Goal: Task Accomplishment & Management: Manage account settings

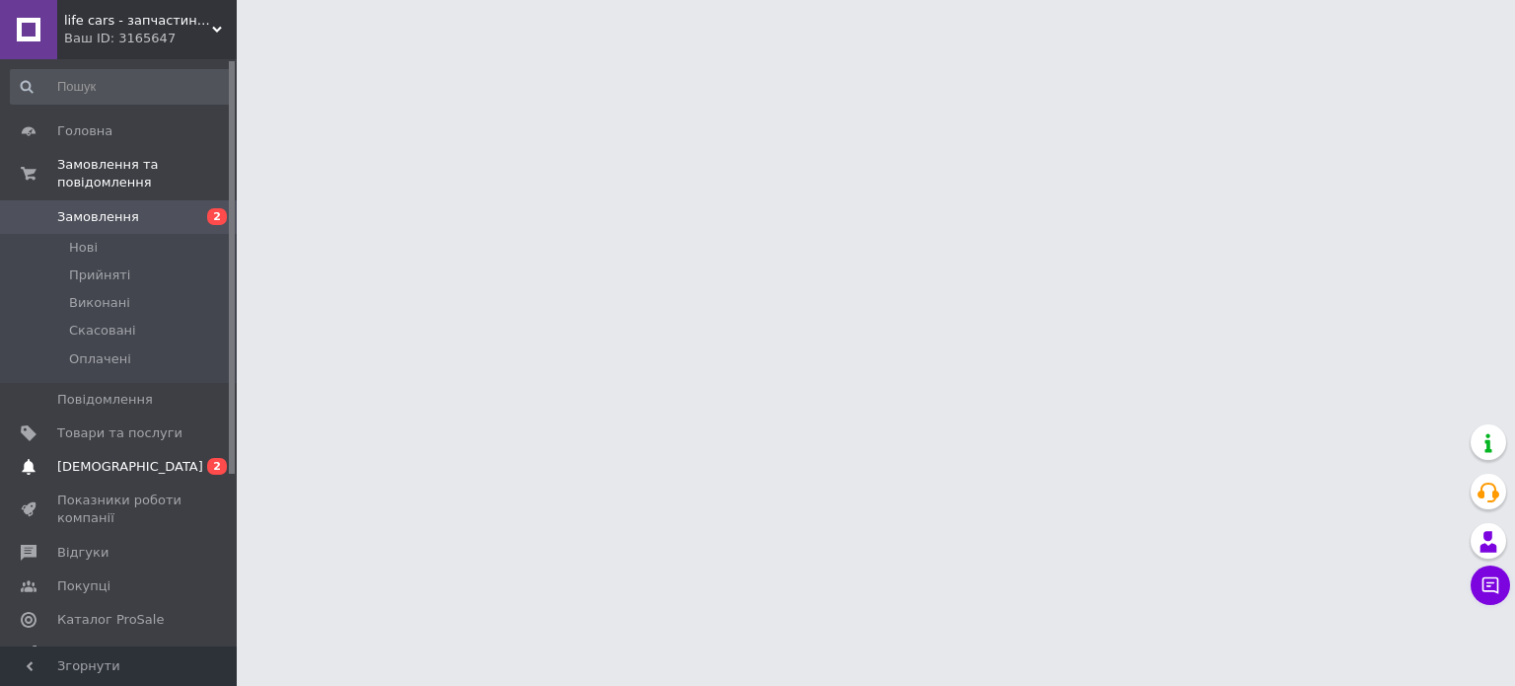
click at [104, 458] on span "[DEMOGRAPHIC_DATA]" at bounding box center [130, 467] width 146 height 18
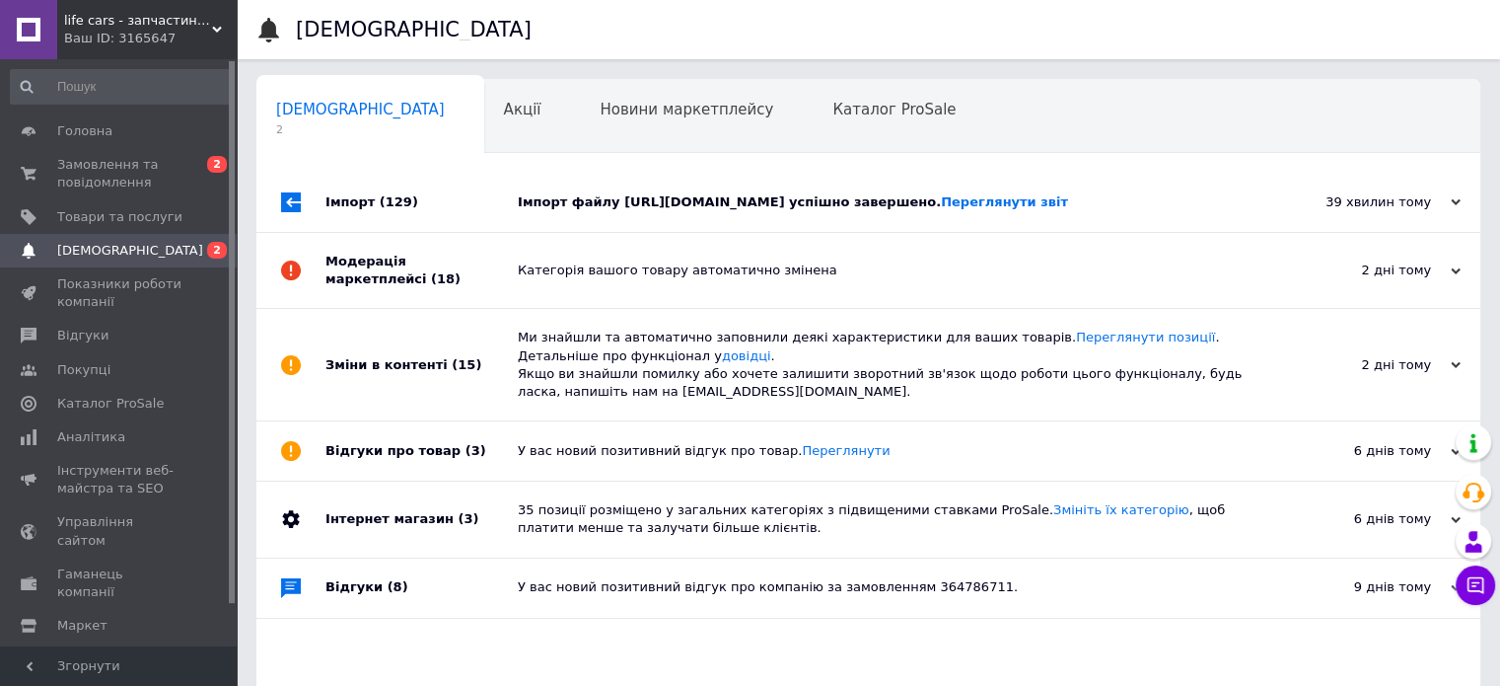
click at [915, 233] on div "Імпорт (129) Імпорт файлу [URL][DOMAIN_NAME] успішно завершено. Переглянути зві…" at bounding box center [868, 203] width 1224 height 60
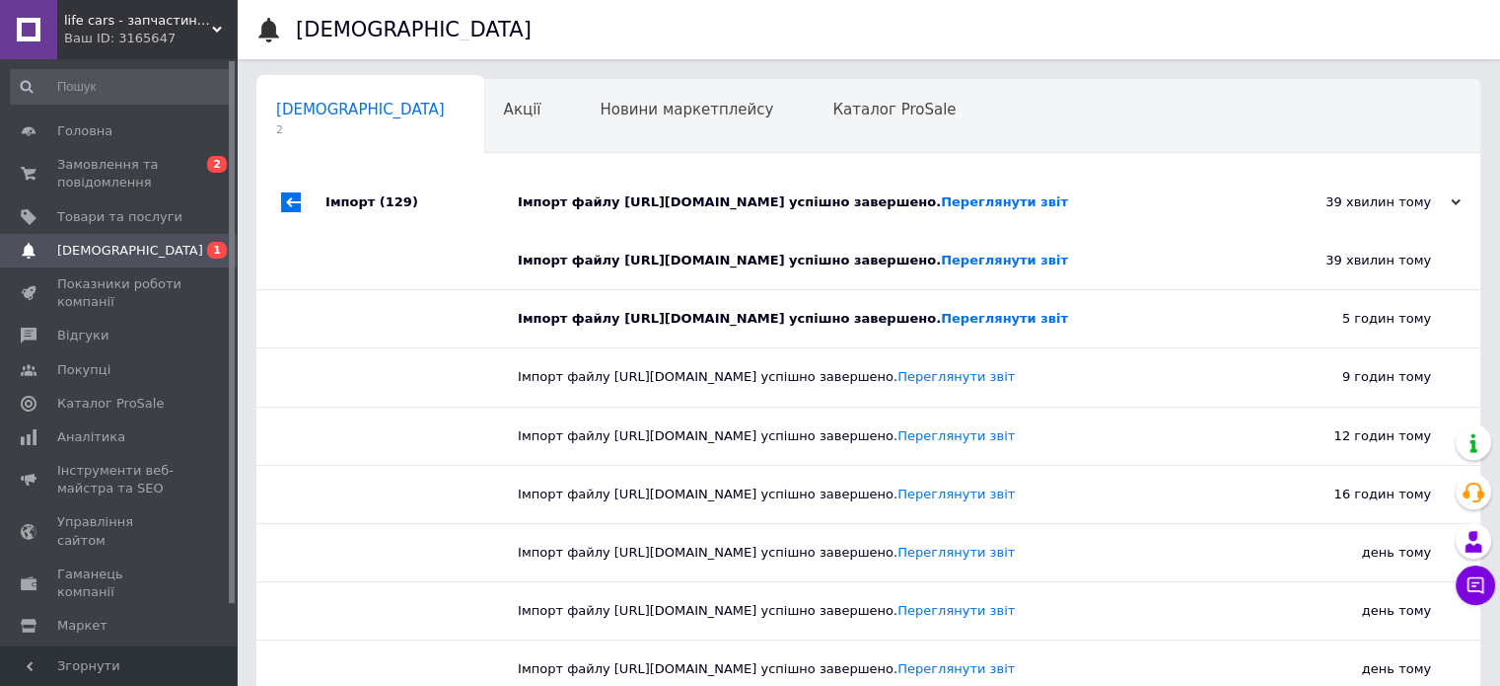
click at [915, 232] on div "Імпорт файлу [URL][DOMAIN_NAME] успішно завершено. Переглянути звіт" at bounding box center [891, 202] width 746 height 59
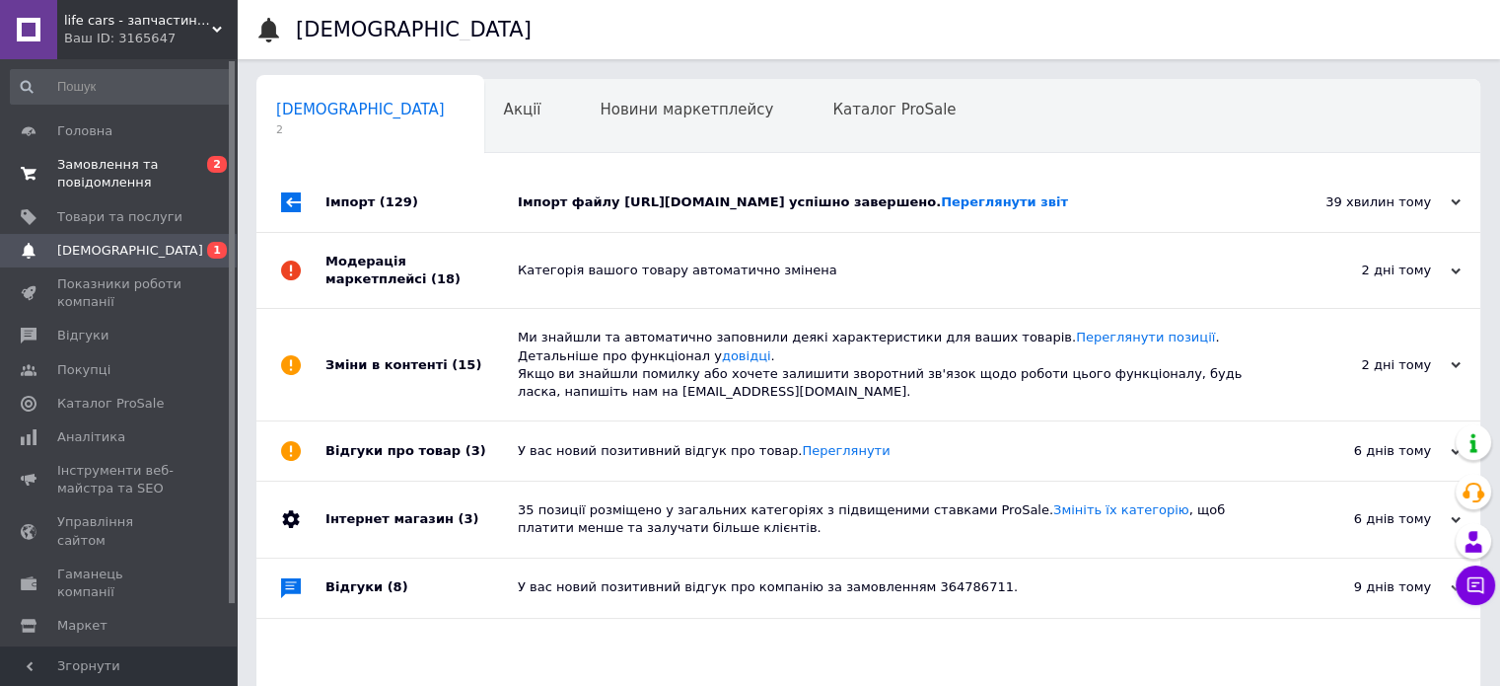
click at [67, 148] on link "Замовлення та повідомлення 0 2" at bounding box center [121, 173] width 243 height 51
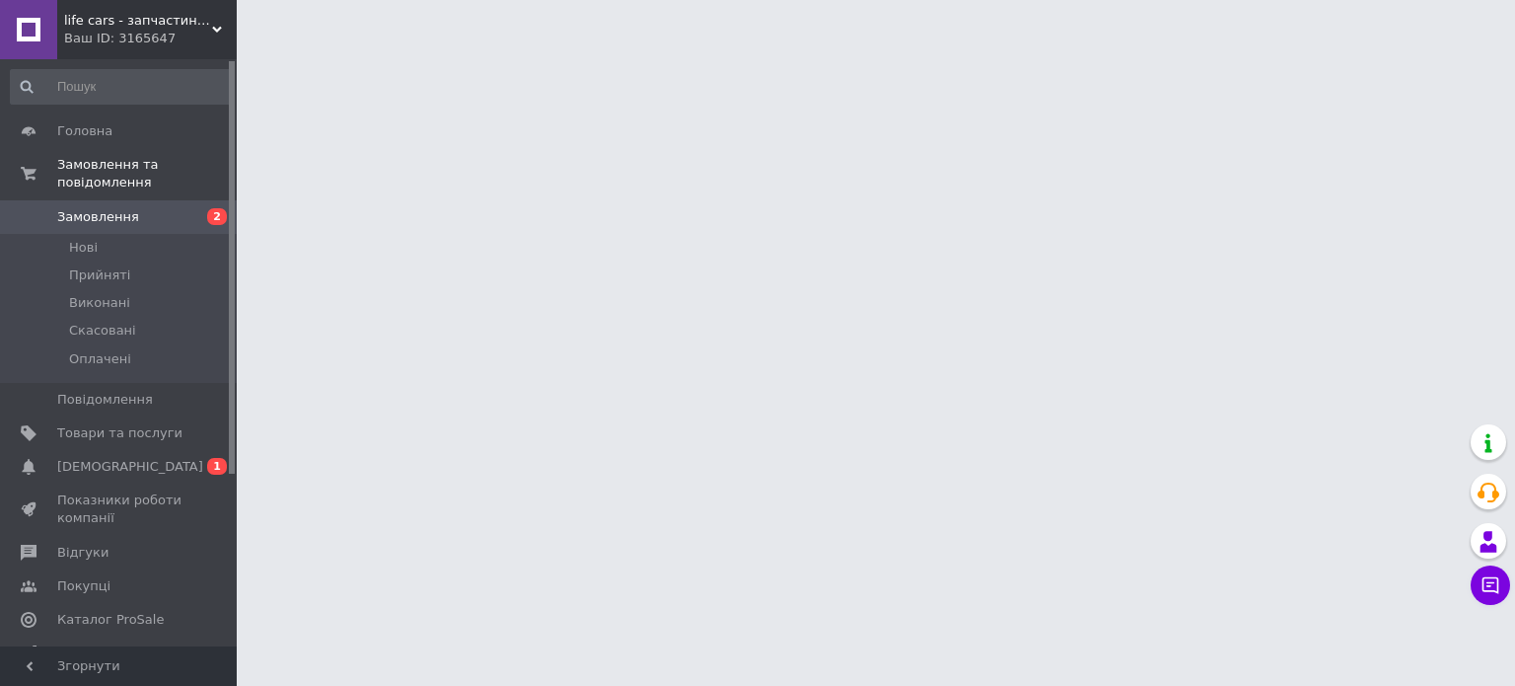
click at [68, 208] on span "Замовлення" at bounding box center [98, 217] width 82 height 18
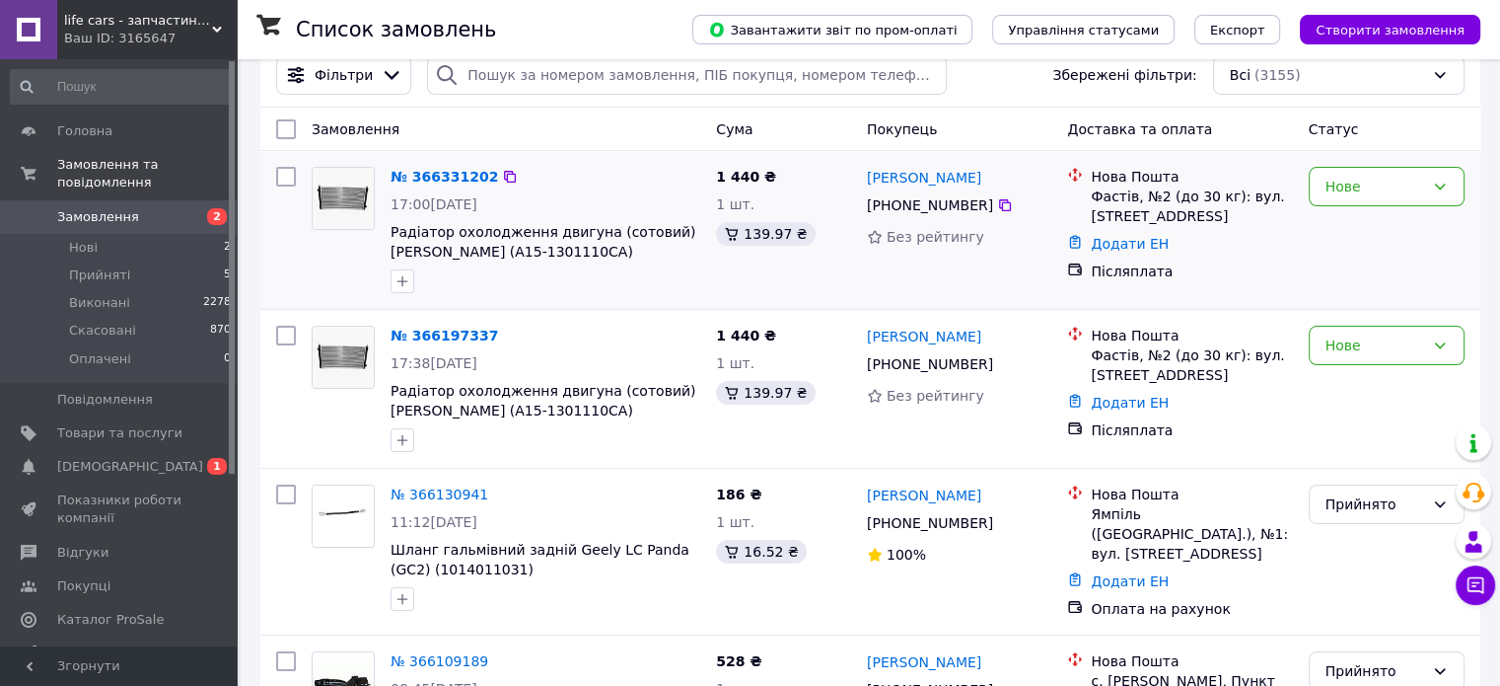
scroll to position [197, 0]
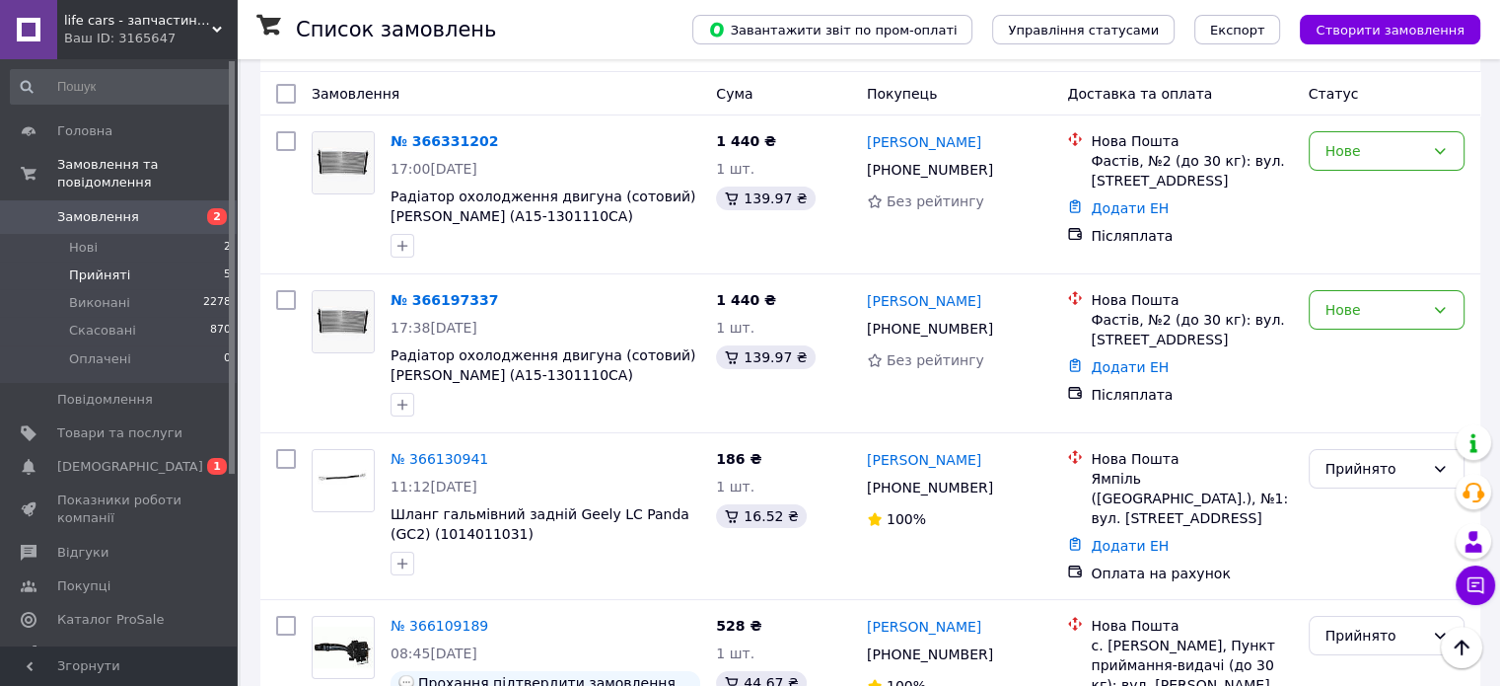
click at [73, 266] on span "Прийняті" at bounding box center [99, 275] width 61 height 18
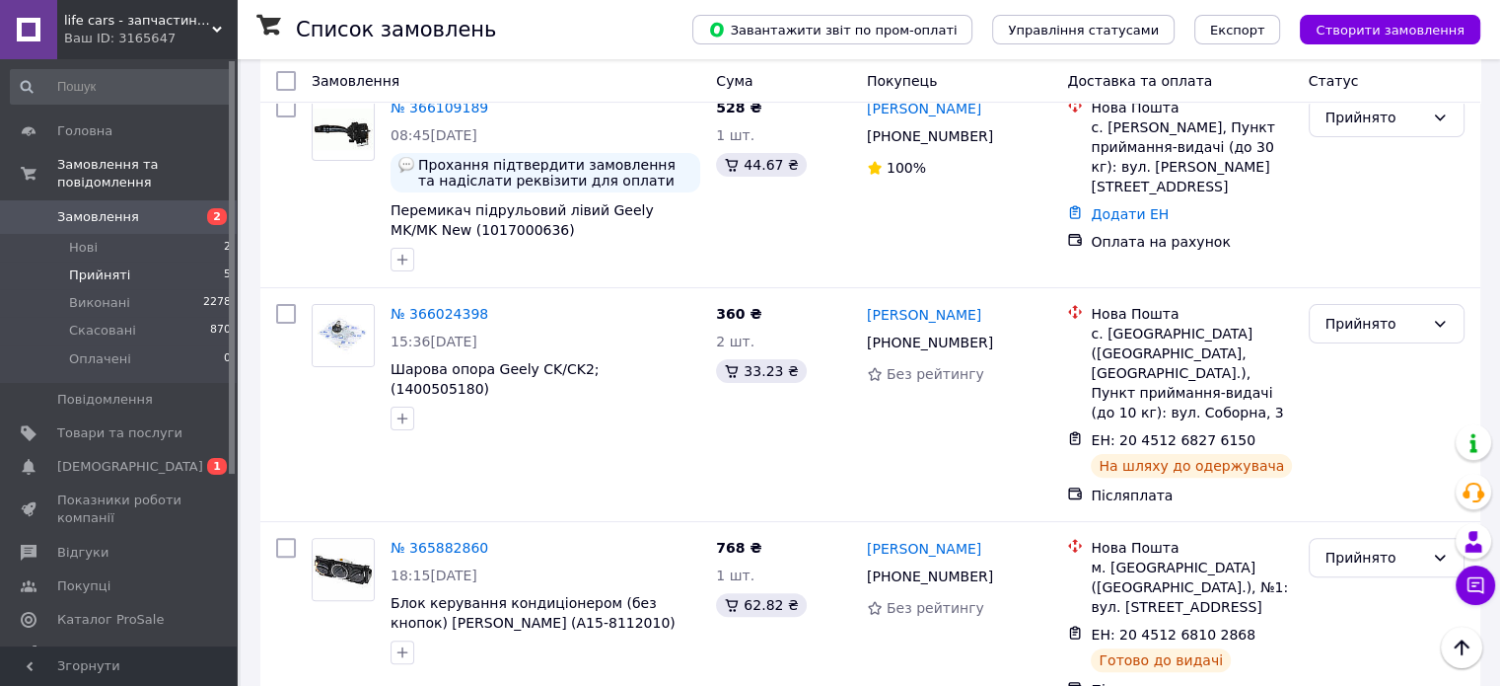
scroll to position [659, 0]
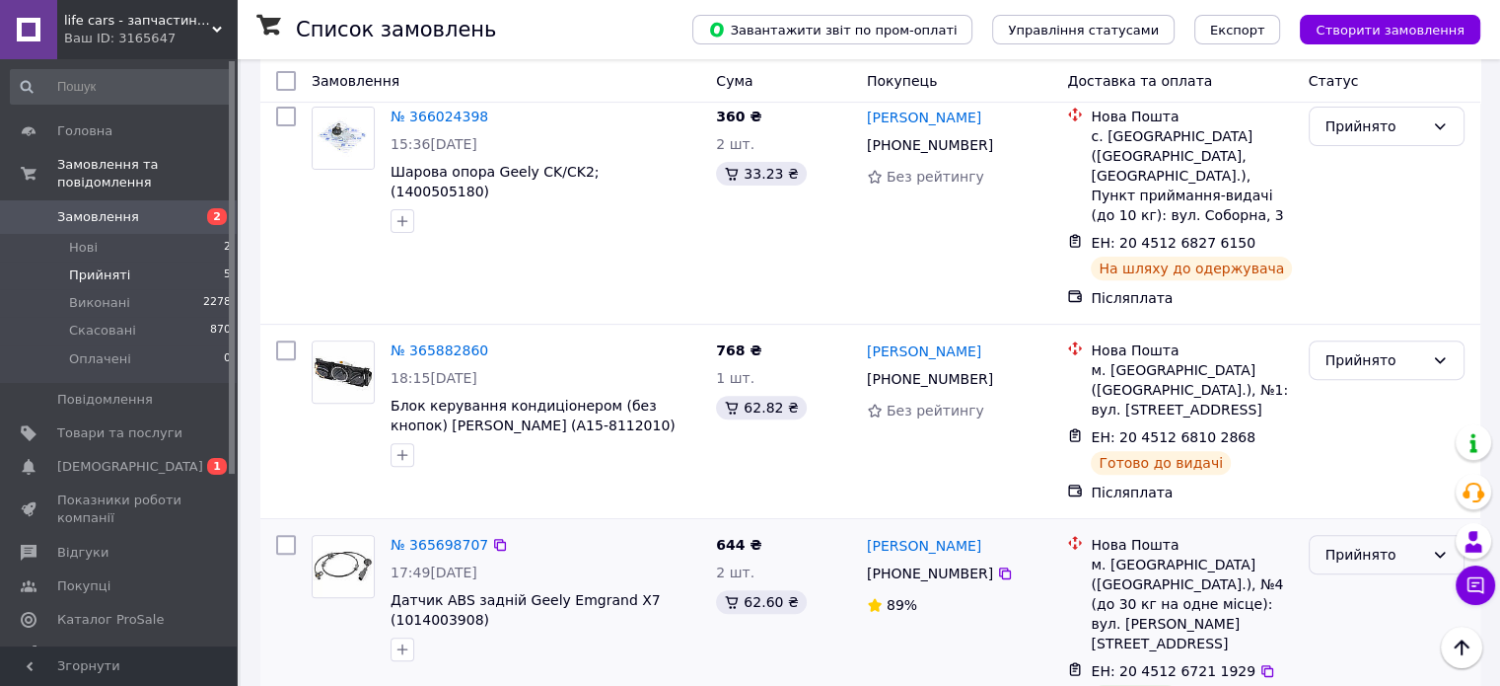
click at [1401, 544] on div "Прийнято" at bounding box center [1375, 555] width 99 height 22
click at [1351, 523] on li "Виконано" at bounding box center [1386, 530] width 154 height 36
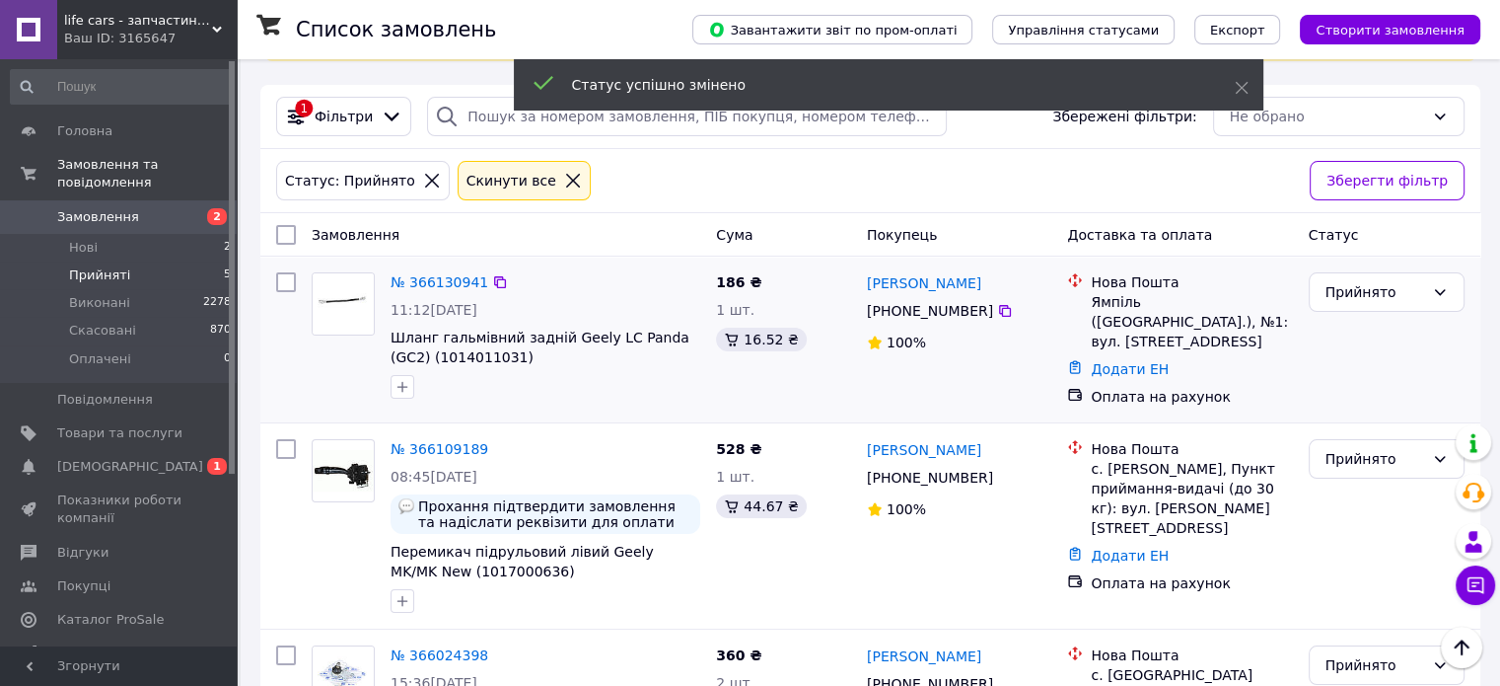
scroll to position [0, 0]
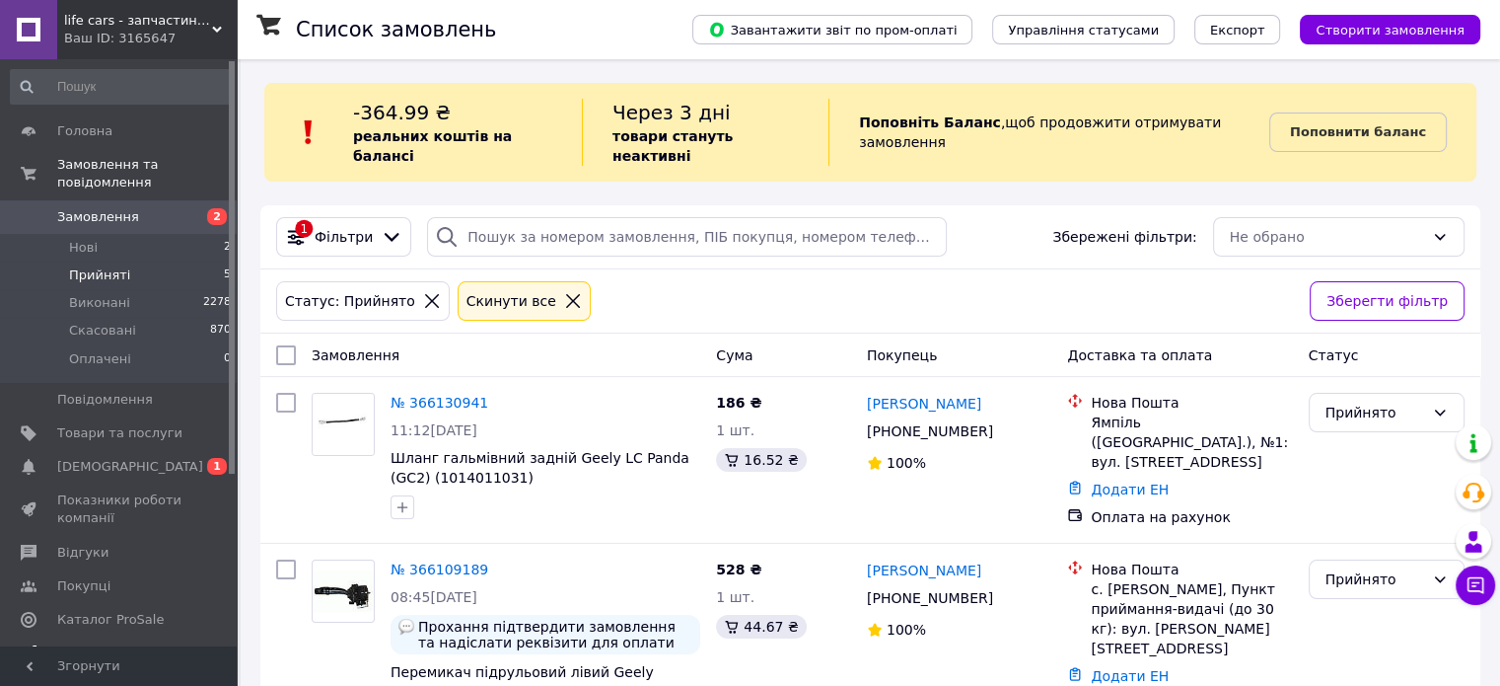
click at [124, 458] on span "[DEMOGRAPHIC_DATA]" at bounding box center [130, 467] width 146 height 18
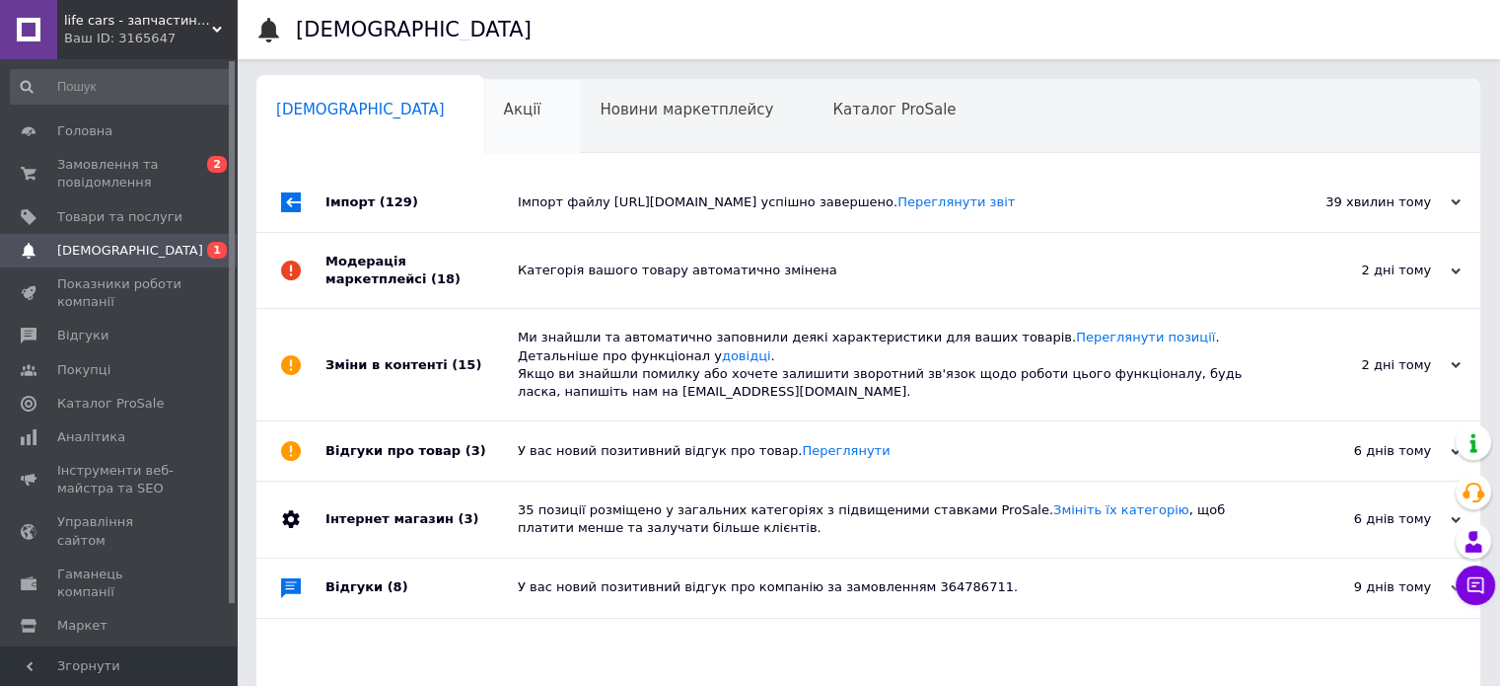
click at [484, 116] on div "Акції 0" at bounding box center [532, 117] width 97 height 75
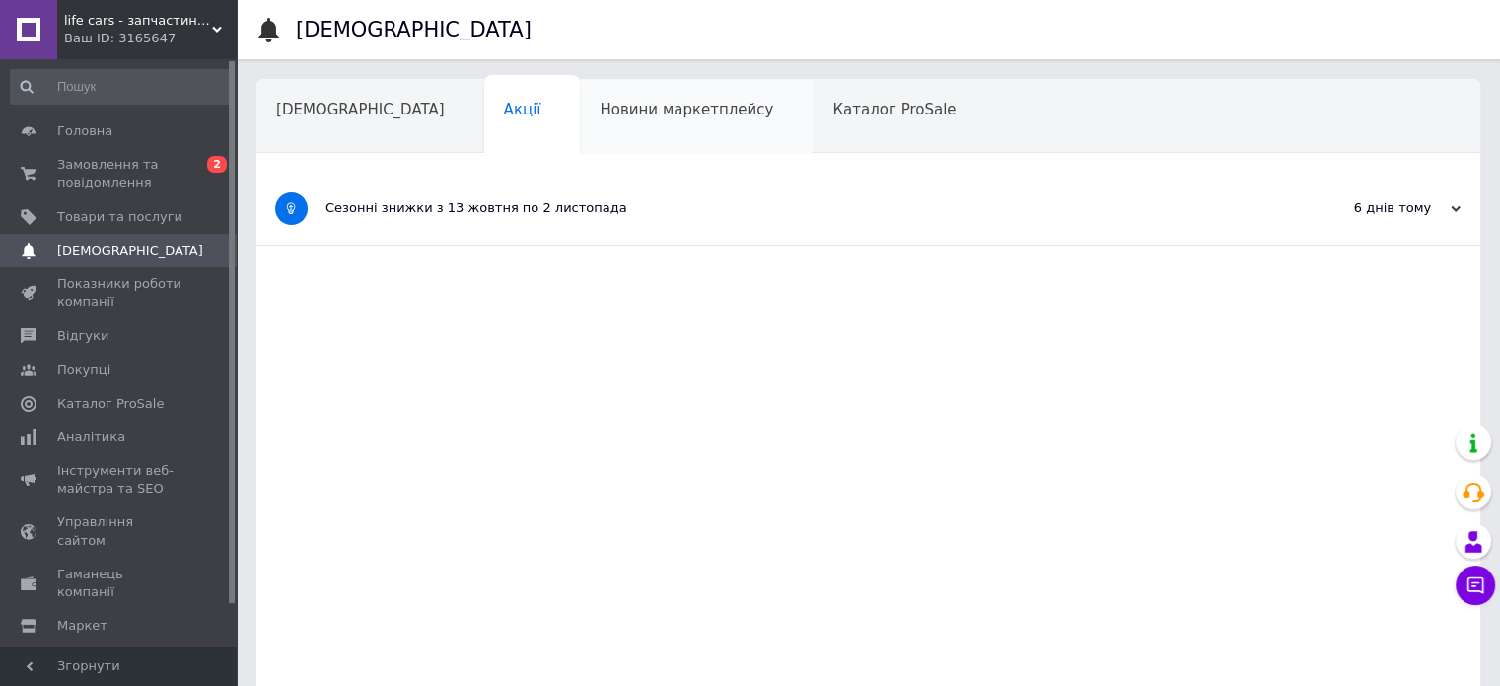
click at [580, 123] on div "Новини маркетплейсу" at bounding box center [696, 117] width 233 height 75
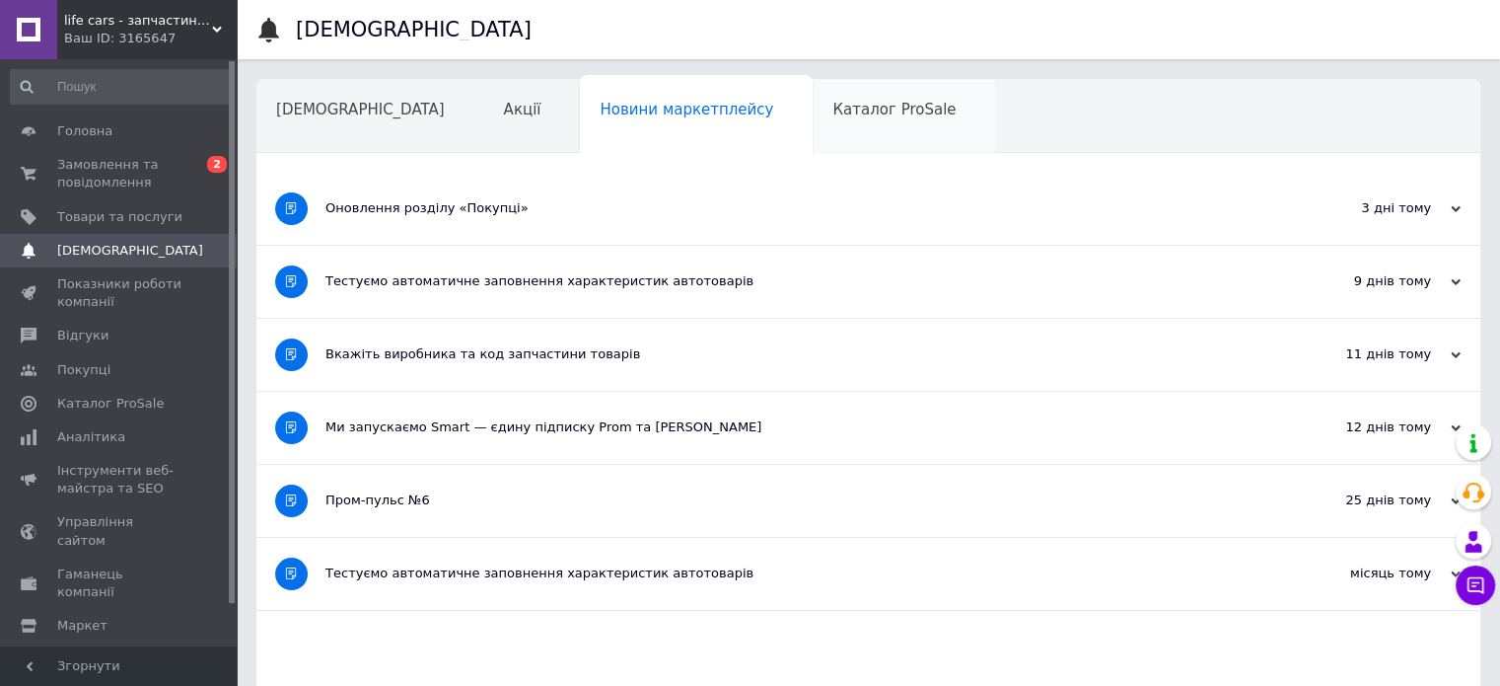
click at [826, 123] on div "Каталог ProSale" at bounding box center [904, 117] width 182 height 75
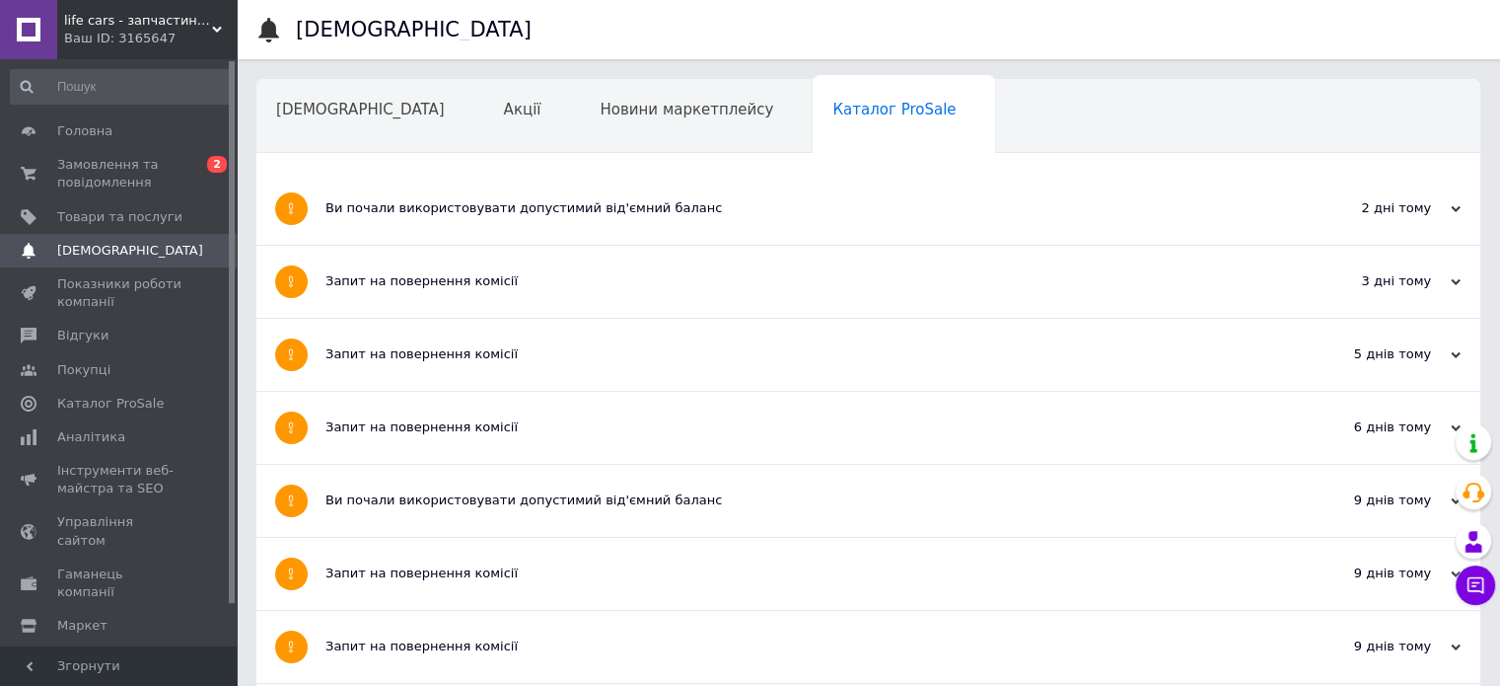
click at [473, 155] on div "Навчання та заходи" at bounding box center [364, 192] width 216 height 75
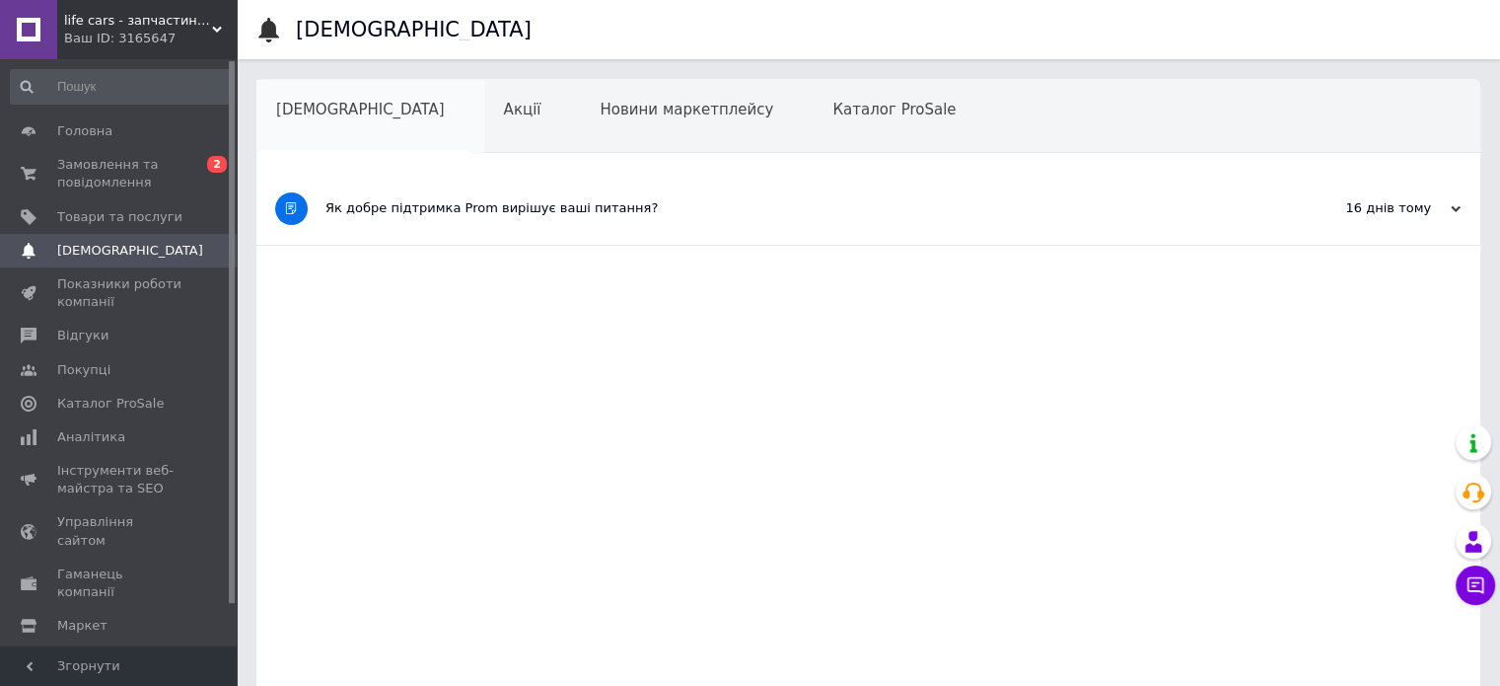
click at [256, 117] on div "[DEMOGRAPHIC_DATA]" at bounding box center [370, 117] width 228 height 75
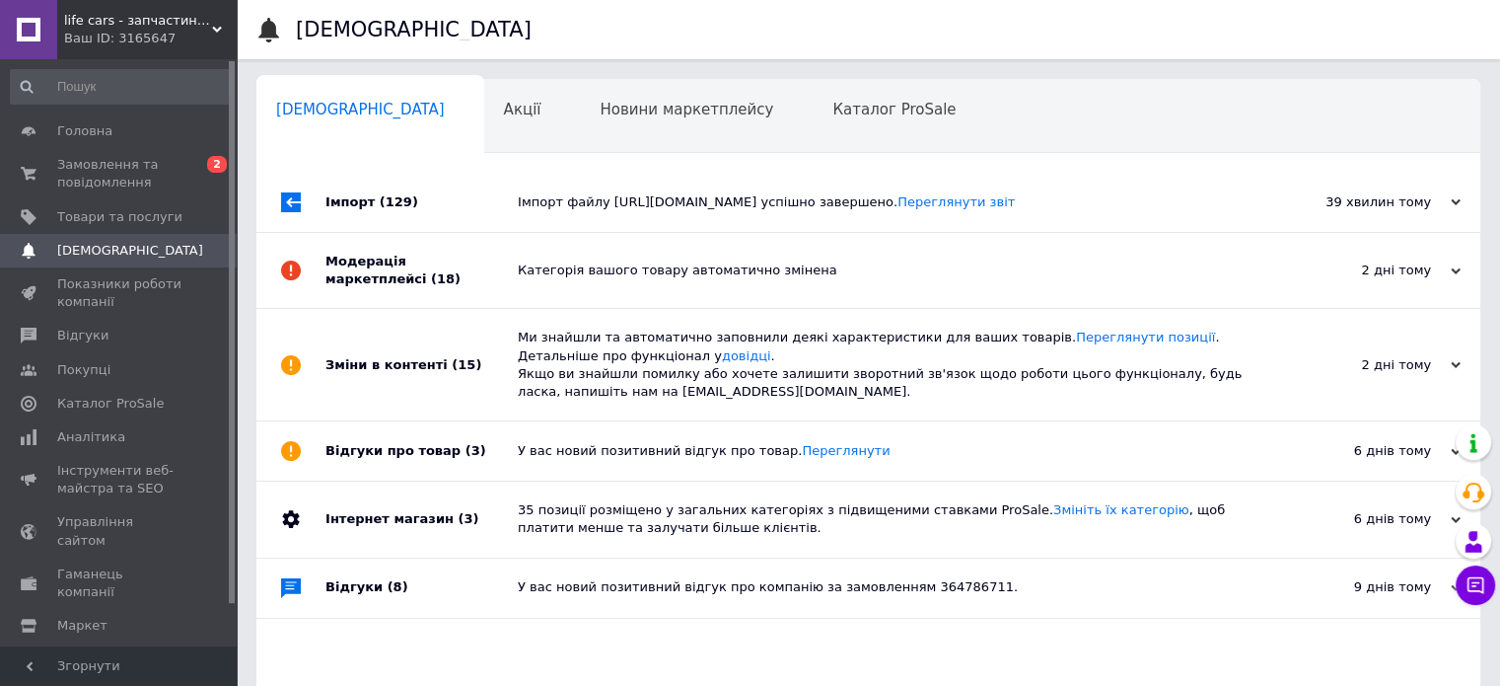
click at [347, 86] on div "[DEMOGRAPHIC_DATA]" at bounding box center [370, 117] width 228 height 75
click at [86, 188] on span "Замовлення та повідомлення" at bounding box center [119, 174] width 125 height 36
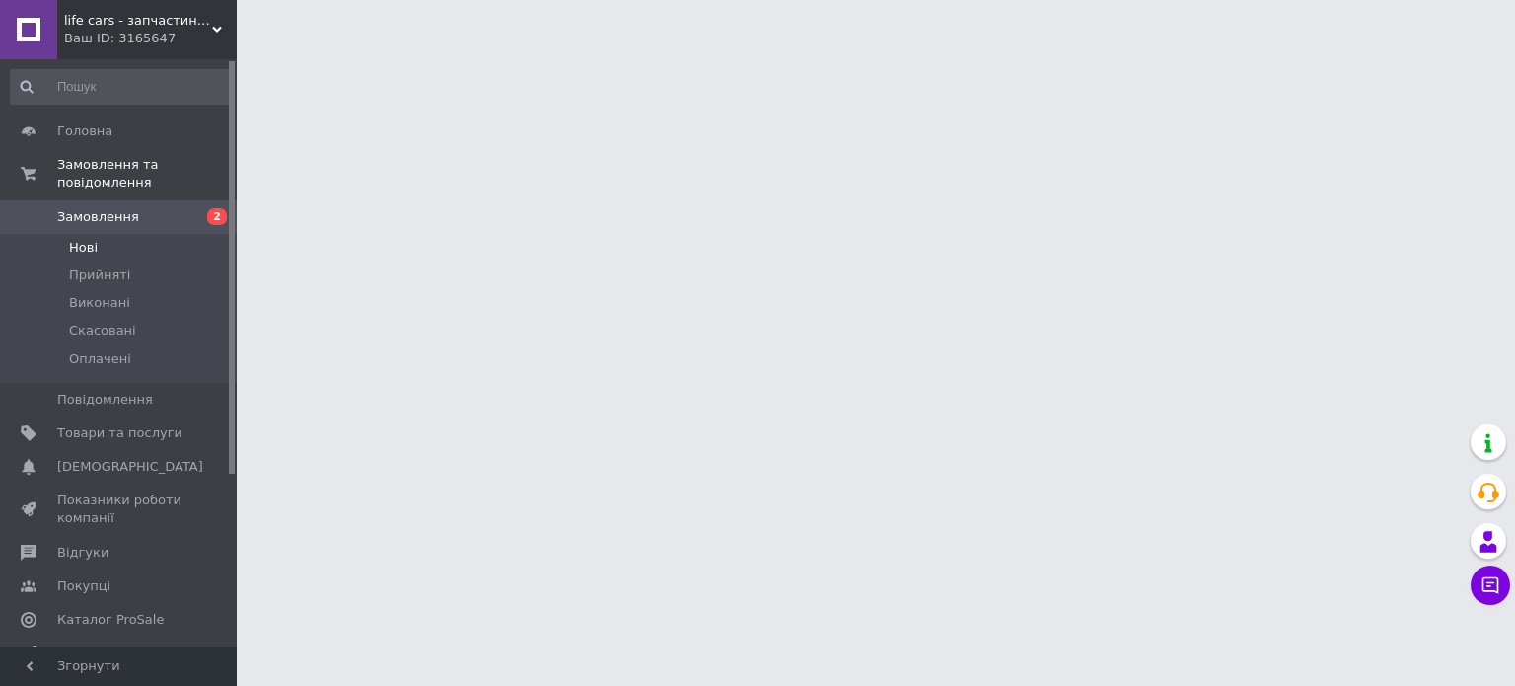
click at [108, 234] on li "Нові" at bounding box center [121, 248] width 243 height 28
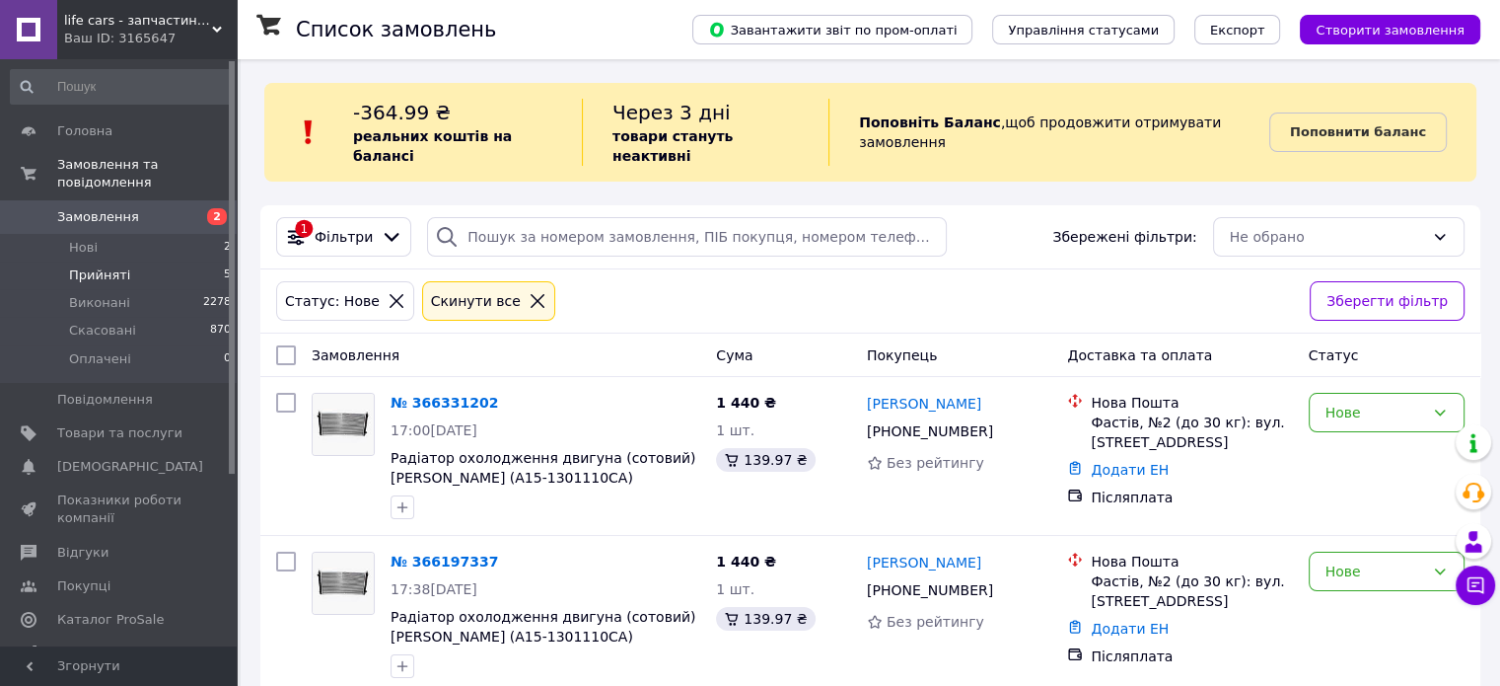
click at [99, 266] on span "Прийняті" at bounding box center [99, 275] width 61 height 18
click at [362, 227] on span "Фільтри" at bounding box center [344, 237] width 58 height 20
click at [359, 227] on span "Фільтри" at bounding box center [344, 237] width 58 height 20
click at [297, 229] on icon at bounding box center [296, 237] width 17 height 17
